Goal: Task Accomplishment & Management: Use online tool/utility

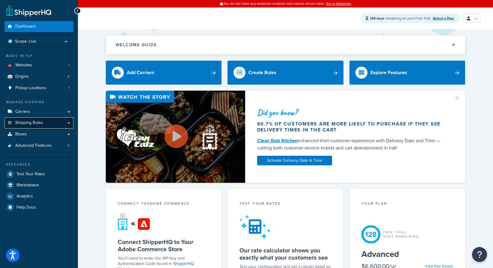
click at [63, 121] on link "Shipping Rules" at bounding box center [38, 122] width 69 height 11
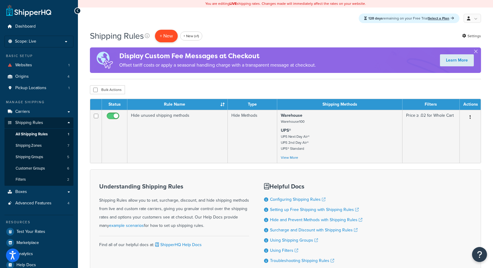
click at [166, 34] on p "+ New" at bounding box center [166, 36] width 23 height 12
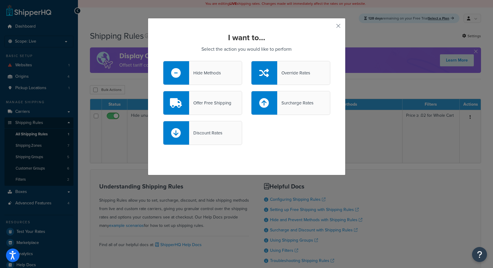
click at [295, 102] on div "Surcharge Rates" at bounding box center [295, 103] width 36 height 8
click at [0, 0] on input "Surcharge Rates" at bounding box center [0, 0] width 0 height 0
select select "CART"
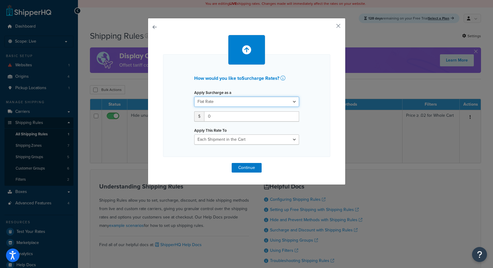
click at [270, 101] on select "Flat Rate Percentage Flat Rate & Percentage" at bounding box center [246, 101] width 105 height 10
select select "PERCENTAGE"
click at [194, 96] on select "Flat Rate Percentage Flat Rate & Percentage" at bounding box center [246, 101] width 105 height 10
click at [209, 116] on input "number" at bounding box center [212, 116] width 37 height 10
click at [283, 116] on select "Shipping Price Order Value" at bounding box center [275, 116] width 48 height 10
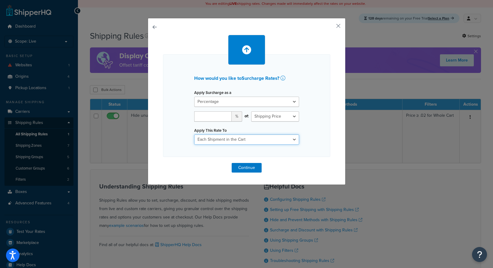
click at [276, 142] on select "Entire Cart Each Shipment in the Cart Each Origin in the Cart Each Shipping Gro…" at bounding box center [246, 139] width 105 height 10
click at [330, 28] on button "button" at bounding box center [329, 27] width 1 height 1
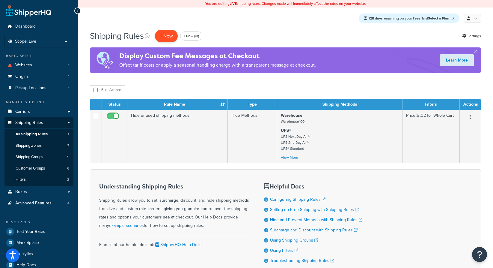
click at [167, 40] on p "+ New" at bounding box center [166, 36] width 23 height 12
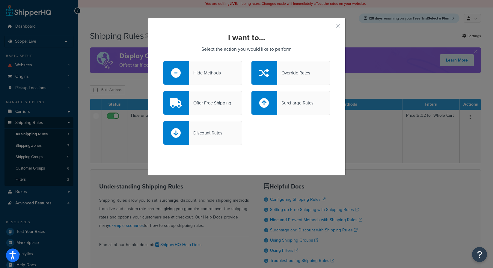
click at [324, 76] on div "Override Rates" at bounding box center [290, 73] width 79 height 24
click at [0, 0] on input "Override Rates" at bounding box center [0, 0] width 0 height 0
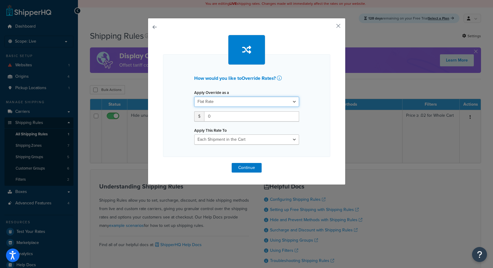
click at [262, 100] on select "Flat Rate Percentage Flat Rate & Percentage" at bounding box center [246, 101] width 105 height 10
select select "PERCENTAGE"
click at [194, 96] on select "Flat Rate Percentage Flat Rate & Percentage" at bounding box center [246, 101] width 105 height 10
click at [330, 27] on button "button" at bounding box center [329, 27] width 1 height 1
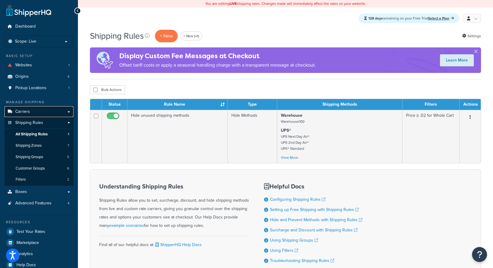
click at [67, 113] on link "Carriers" at bounding box center [38, 111] width 69 height 11
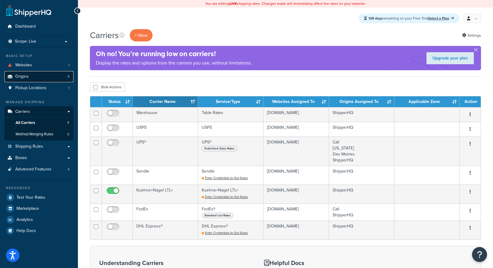
click at [54, 78] on link "Origins 4" at bounding box center [38, 76] width 69 height 11
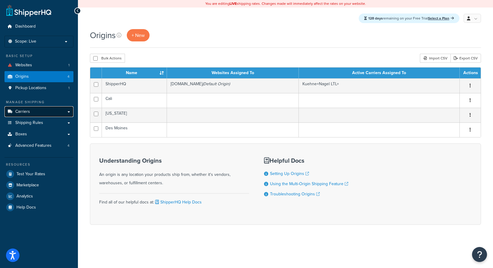
click at [67, 112] on link "Carriers" at bounding box center [38, 111] width 69 height 11
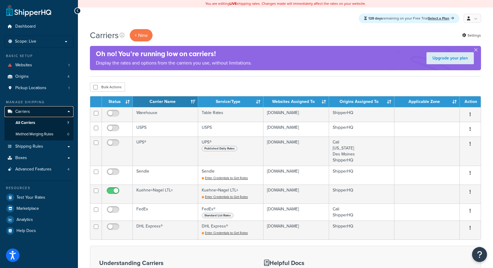
click at [68, 111] on link "Carriers" at bounding box center [38, 111] width 69 height 11
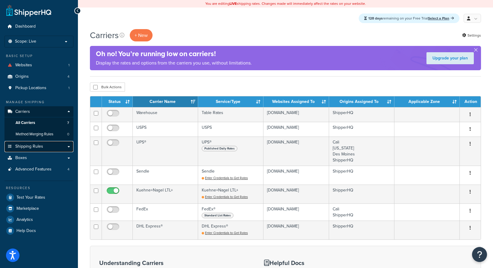
click at [69, 146] on link "Shipping Rules" at bounding box center [38, 146] width 69 height 11
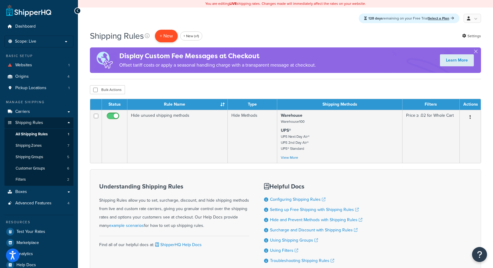
click at [167, 39] on p "+ New" at bounding box center [166, 36] width 23 height 12
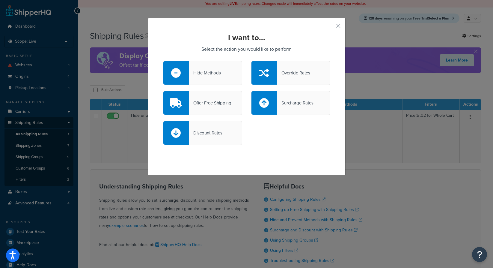
click at [275, 106] on div at bounding box center [264, 102] width 26 height 23
click at [0, 0] on input "Surcharge Rates" at bounding box center [0, 0] width 0 height 0
select select "CART"
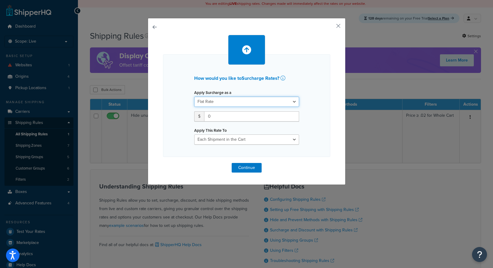
click at [241, 102] on select "Flat Rate Percentage Flat Rate & Percentage" at bounding box center [246, 101] width 105 height 10
select select "FLAT_RATE_AND_PERCENTAGE"
click at [194, 96] on select "Flat Rate Percentage Flat Rate & Percentage" at bounding box center [246, 101] width 105 height 10
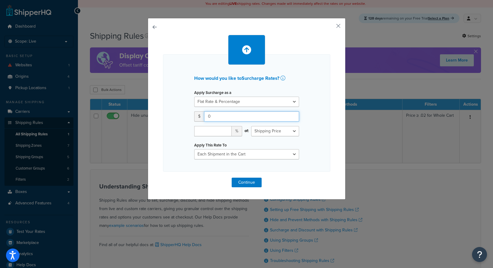
click at [250, 118] on input "0" at bounding box center [251, 116] width 95 height 10
click at [274, 135] on select "Shipping Price Order Value" at bounding box center [275, 131] width 48 height 10
click at [269, 154] on select "Entire Cart Each Shipment in the Cart Each Origin in the Cart Each Shipping Gro…" at bounding box center [246, 154] width 105 height 10
click at [297, 133] on select "Shipping Price Order Value" at bounding box center [275, 131] width 48 height 10
click at [286, 100] on select "Flat Rate Percentage Flat Rate & Percentage" at bounding box center [246, 101] width 105 height 10
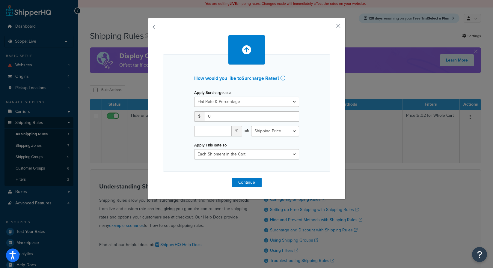
click at [330, 27] on button "button" at bounding box center [329, 27] width 1 height 1
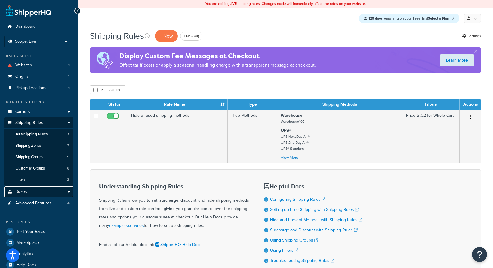
click at [40, 194] on link "Boxes" at bounding box center [38, 191] width 69 height 11
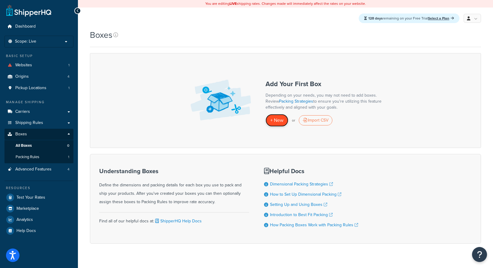
click at [274, 117] on span "+ New" at bounding box center [276, 120] width 13 height 7
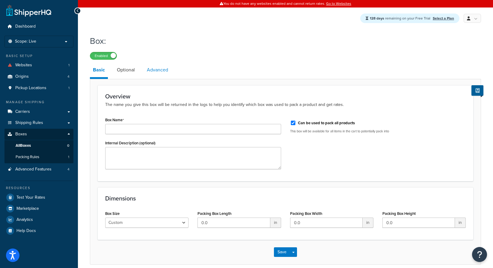
click at [155, 68] on link "Advanced" at bounding box center [157, 70] width 27 height 14
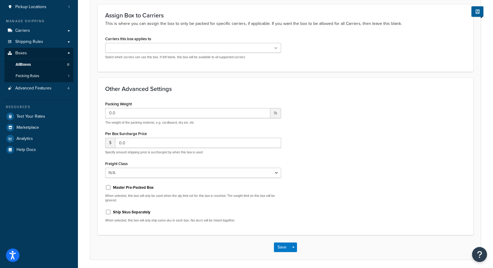
scroll to position [81, 0]
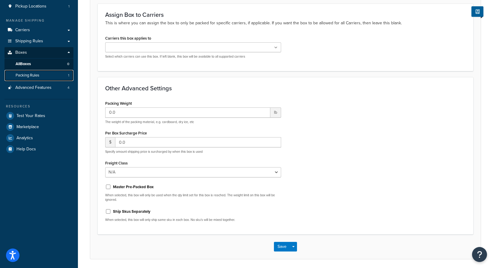
click at [53, 74] on link "Packing Rules 1" at bounding box center [38, 75] width 69 height 11
